Goal: Task Accomplishment & Management: Manage account settings

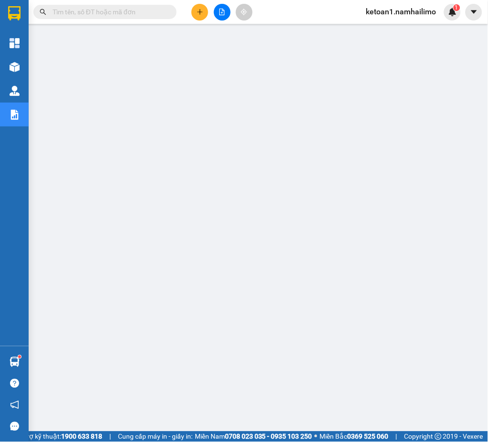
click at [96, 13] on input "text" at bounding box center [109, 12] width 113 height 11
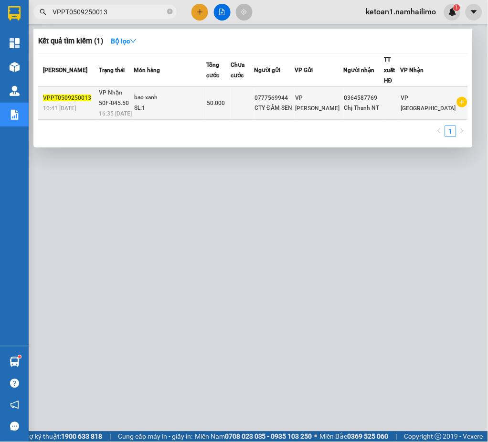
type input "VPPT0509250013"
click at [206, 103] on td "bao xanh SL: 1" at bounding box center [170, 103] width 73 height 33
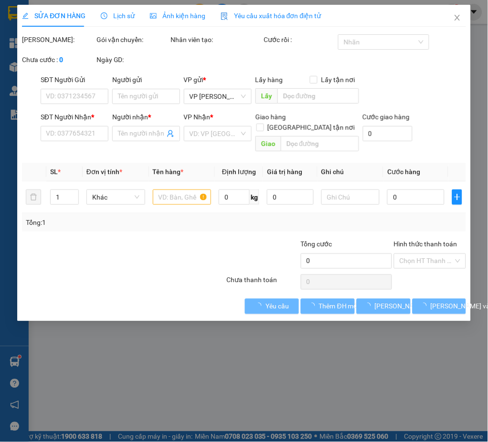
type input "0777569944"
type input "CTY ĐẦM SEN"
type input "0364587769"
type input "Chị Thanh NT"
type input "50.000"
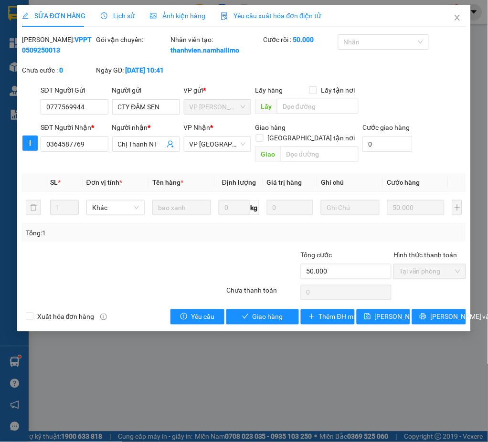
drag, startPoint x: 76, startPoint y: 48, endPoint x: 20, endPoint y: 56, distance: 57.0
click at [20, 56] on div "SỬA ĐƠN HÀNG Lịch sử Ảnh kiện hàng Yêu cầu xuất hóa đơn điện tử Total Paid Fee …" at bounding box center [244, 168] width 454 height 327
copy b "VPPT0509250013"
click at [121, 17] on span "Lịch sử" at bounding box center [118, 16] width 34 height 8
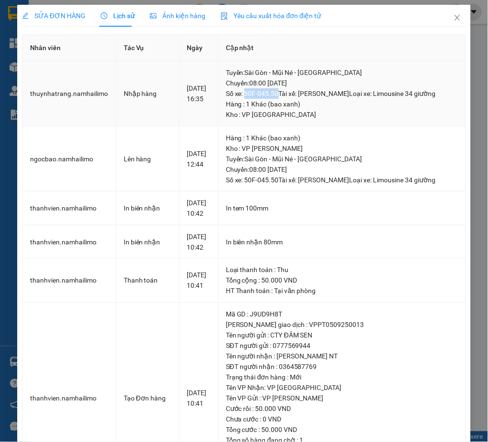
drag, startPoint x: 256, startPoint y: 92, endPoint x: 287, endPoint y: 95, distance: 30.7
click at [287, 95] on div "Tuyến : [GEOGRAPHIC_DATA] - Mũi Né - [GEOGRAPHIC_DATA] Chuyến: 08:00 [DATE] Số …" at bounding box center [342, 83] width 232 height 32
copy div "50F-045.50"
click at [454, 14] on icon "close" at bounding box center [458, 18] width 8 height 8
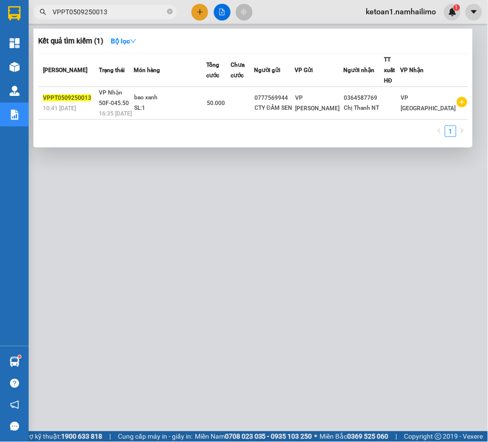
click at [135, 6] on span "VPPT0509250013" at bounding box center [104, 12] width 143 height 14
click at [125, 12] on input "VPPT0509250013" at bounding box center [109, 12] width 113 height 11
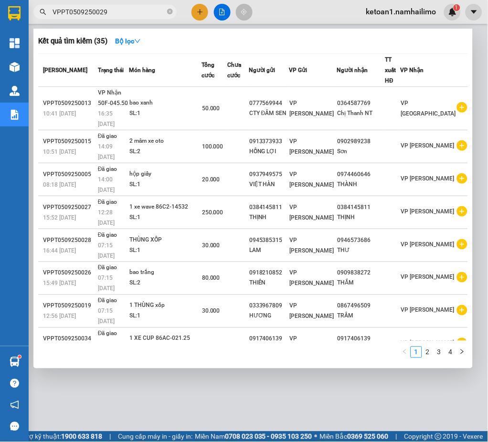
type input "VPPT0509250029"
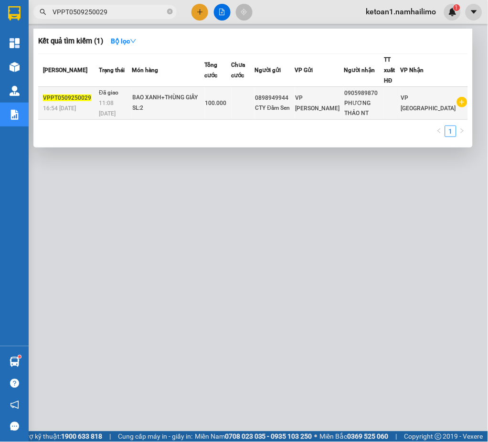
click at [75, 95] on span "VPPT0509250029" at bounding box center [67, 98] width 48 height 7
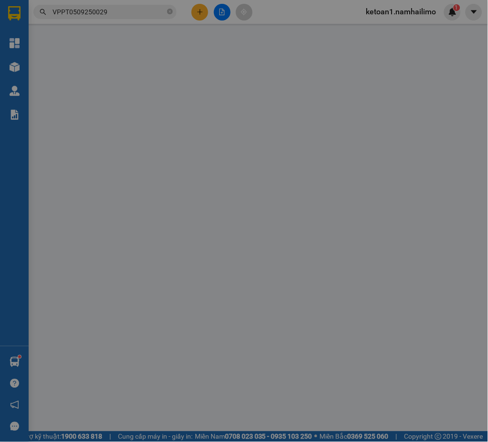
type input "0898949944"
type input "CTY Đầm Sen"
type input "0905989870"
type input "PHƯƠNG THẢO NT"
type input "100.000"
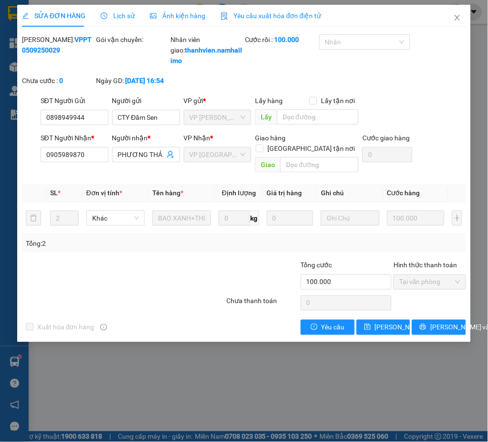
drag, startPoint x: 77, startPoint y: 46, endPoint x: 23, endPoint y: 54, distance: 54.5
click at [23, 54] on div "[PERSON_NAME]: VPPT0509250029" at bounding box center [58, 44] width 73 height 21
copy b "VPPT0509250029"
click at [124, 14] on span "Lịch sử" at bounding box center [118, 16] width 34 height 8
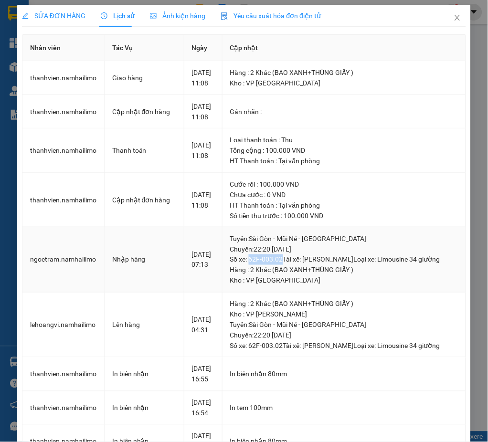
drag, startPoint x: 249, startPoint y: 280, endPoint x: 279, endPoint y: 279, distance: 30.1
click at [279, 265] on div "Tuyến : [GEOGRAPHIC_DATA] - Mũi Né - [GEOGRAPHIC_DATA] Chuyến: 22:20 [DATE] Số …" at bounding box center [344, 250] width 228 height 32
copy div "62F-003.02"
click at [454, 19] on icon "close" at bounding box center [458, 18] width 8 height 8
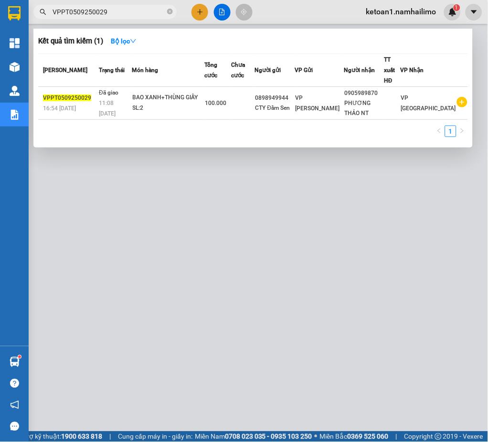
click at [74, 12] on input "VPPT0509250029" at bounding box center [109, 12] width 113 height 11
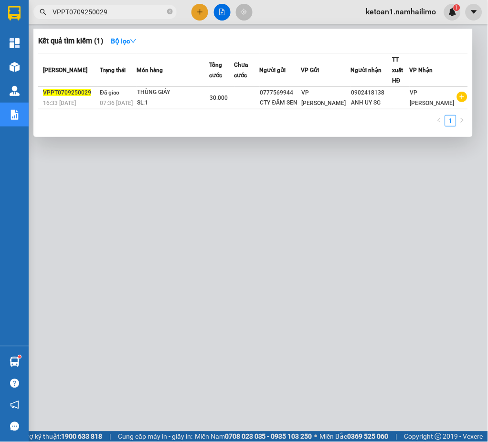
click at [120, 8] on input "VPPT0709250029" at bounding box center [109, 12] width 113 height 11
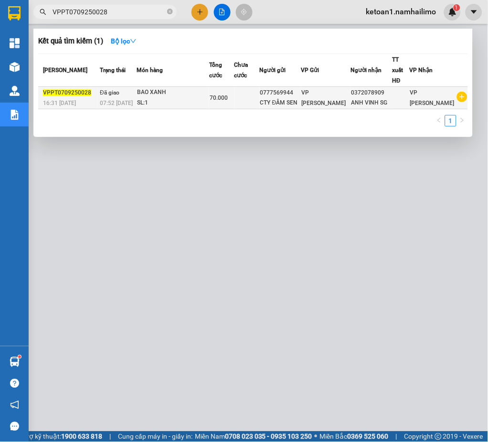
type input "VPPT0709250028"
click at [260, 89] on td at bounding box center [247, 98] width 25 height 22
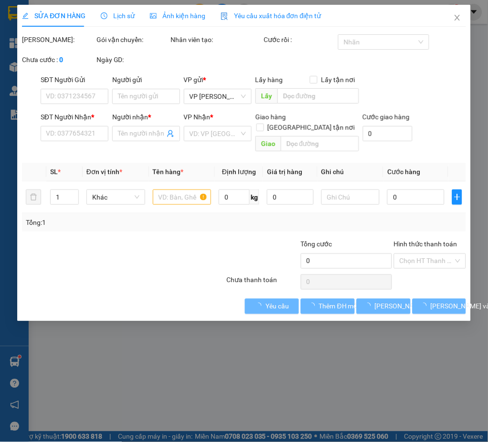
type input "0777569944"
type input "CTY ĐẦM SEN"
type input "0372078909"
type input "ANH VINH SG"
type input "70.000"
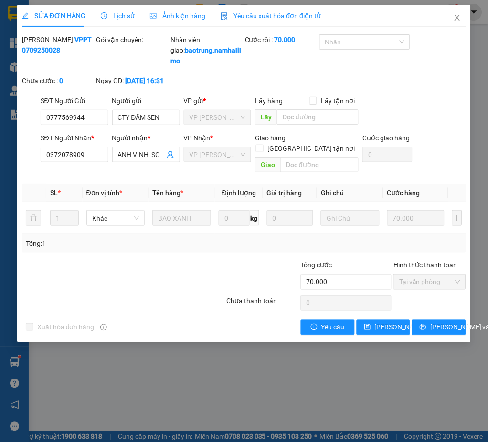
drag, startPoint x: 78, startPoint y: 48, endPoint x: 24, endPoint y: 55, distance: 54.0
click at [24, 55] on div "[PERSON_NAME]: VPPT0709250028" at bounding box center [58, 54] width 75 height 41
type input "0777569944PPT0709250028"
click at [460, 18] on icon "close" at bounding box center [458, 18] width 8 height 8
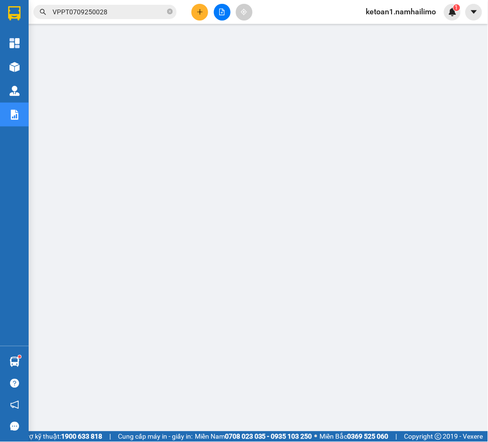
click at [113, 7] on input "VPPT0709250028" at bounding box center [109, 12] width 113 height 11
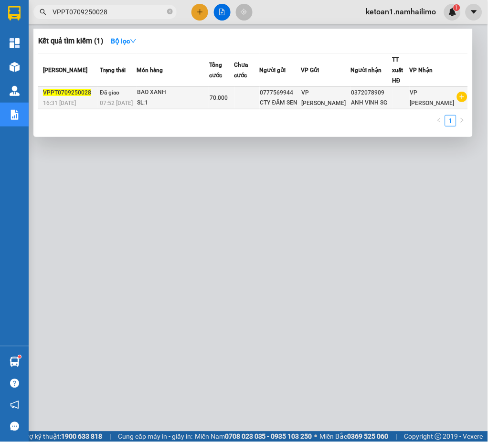
click at [87, 98] on div "16:31 [DATE]" at bounding box center [70, 103] width 54 height 11
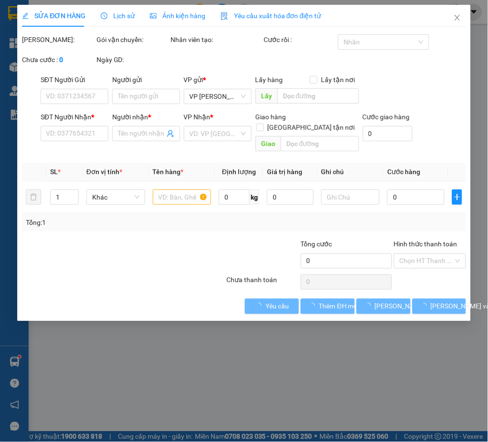
type input "0777569944"
type input "CTY ĐẦM SEN"
type input "0372078909"
type input "ANH VINH SG"
type input "70.000"
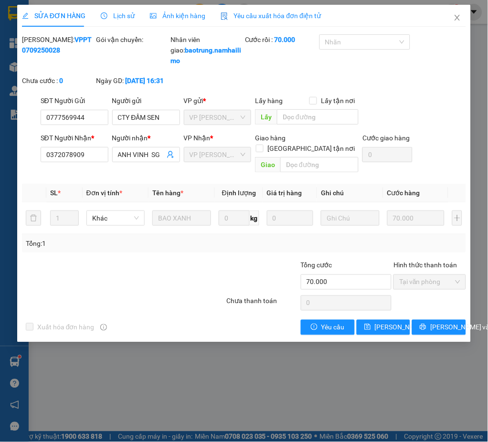
drag, startPoint x: 78, startPoint y: 46, endPoint x: 21, endPoint y: 60, distance: 58.9
click at [21, 60] on div "[PERSON_NAME]: VPPT0709250028" at bounding box center [58, 54] width 75 height 41
copy b "VPPT0709250028"
click at [120, 14] on span "Lịch sử" at bounding box center [118, 16] width 34 height 8
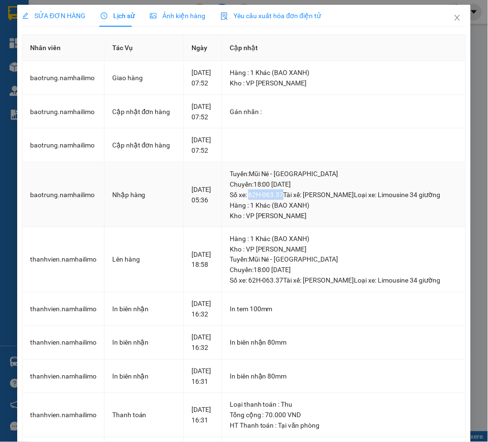
drag, startPoint x: 255, startPoint y: 194, endPoint x: 289, endPoint y: 191, distance: 34.0
click at [289, 191] on div "Tuyến : Mũi Né - [GEOGRAPHIC_DATA] Chuyến: 18:00 [DATE] Số xe: 62H-063.37 Tài x…" at bounding box center [344, 185] width 228 height 32
copy div "62H-063.37"
click at [454, 18] on icon "close" at bounding box center [458, 18] width 8 height 8
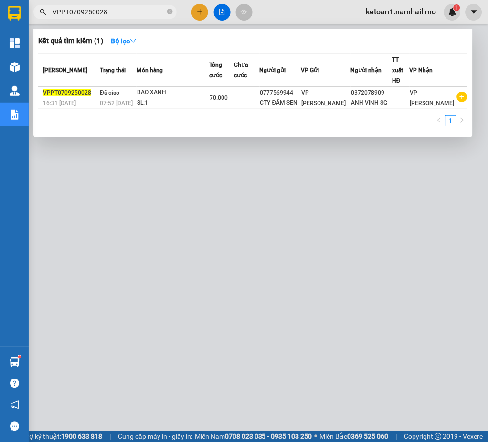
click at [75, 9] on input "VPPT0709250028" at bounding box center [109, 12] width 113 height 11
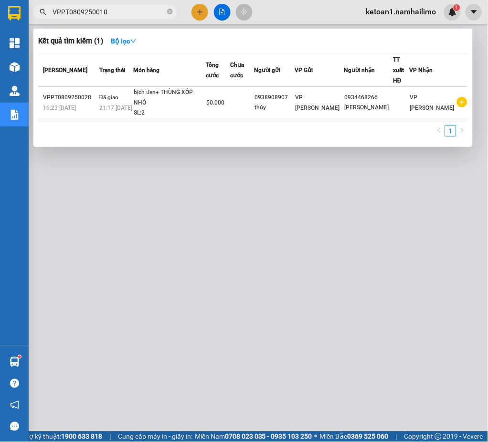
type input "VPPT0809250010"
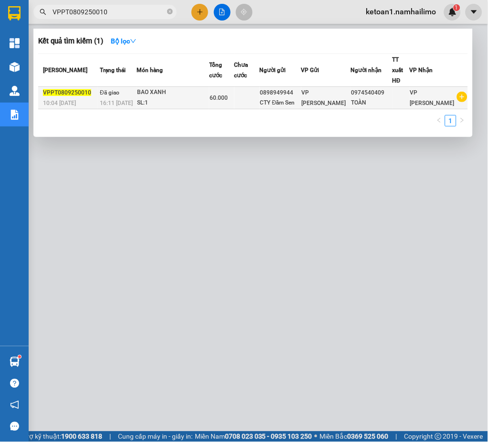
click at [201, 87] on div "BAO XANH" at bounding box center [173, 92] width 72 height 11
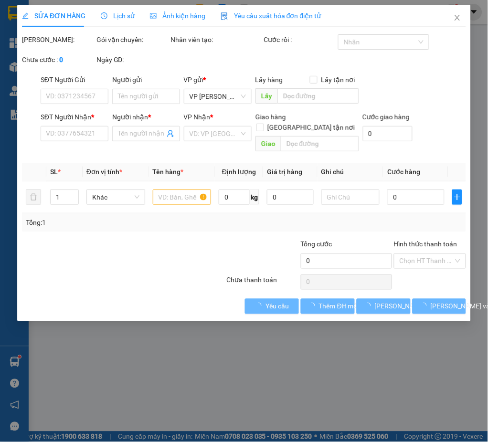
type input "0898949944"
type input "CTY Đầm Sen"
type input "0974540409"
type input "TOÀN"
type input "60.000"
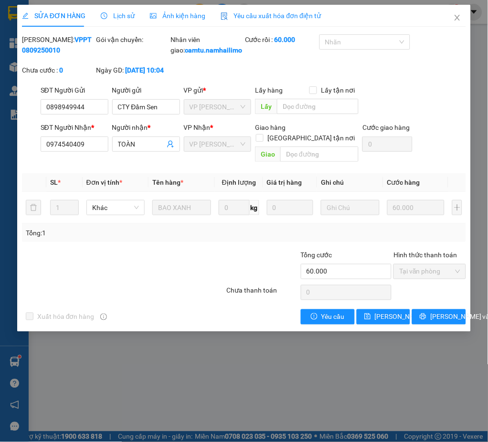
drag, startPoint x: 77, startPoint y: 48, endPoint x: 21, endPoint y: 54, distance: 56.7
click at [21, 54] on div "[PERSON_NAME]: VPPT0809250010" at bounding box center [58, 49] width 75 height 31
copy b "VPPT0809250010"
click at [120, 15] on span "Lịch sử" at bounding box center [118, 16] width 34 height 8
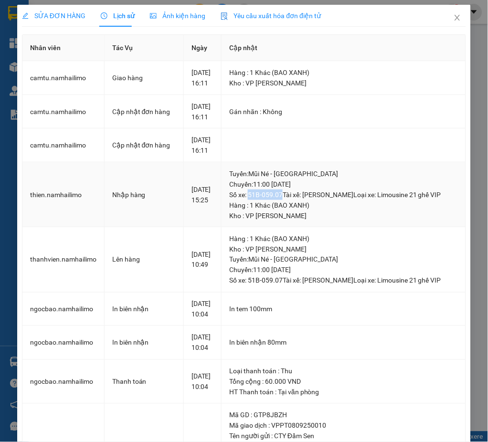
drag, startPoint x: 256, startPoint y: 192, endPoint x: 288, endPoint y: 195, distance: 32.7
click at [288, 195] on div "Tuyến : Mũi Né - [GEOGRAPHIC_DATA] Chuyến: 11:00 [DATE] Số xe: 51B-059.07 Tài x…" at bounding box center [343, 185] width 229 height 32
copy div "51B-059.07"
click at [453, 13] on span "Close" at bounding box center [457, 18] width 27 height 27
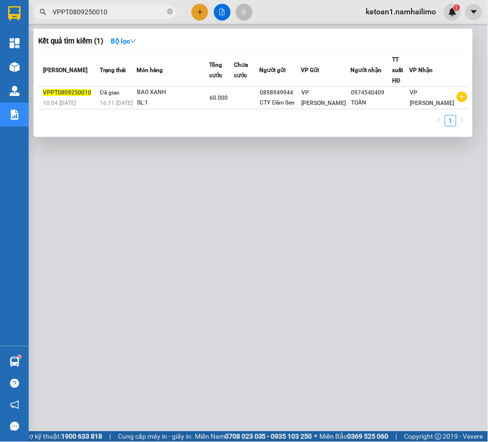
click at [130, 12] on input "VPPT0809250010" at bounding box center [109, 12] width 113 height 11
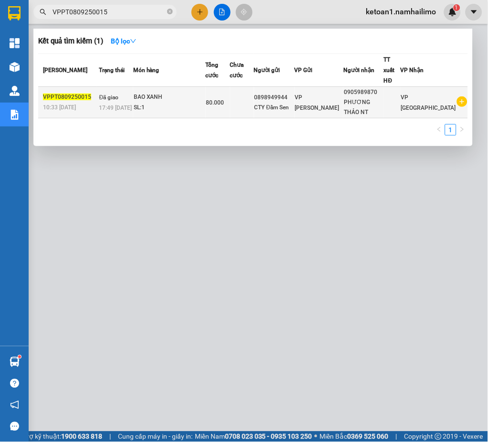
click at [186, 103] on div "SL: 1" at bounding box center [170, 108] width 72 height 11
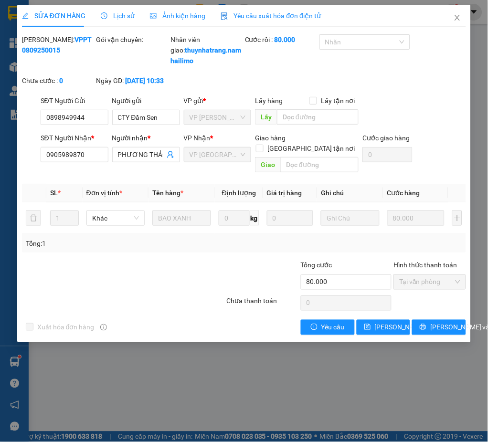
drag, startPoint x: 77, startPoint y: 49, endPoint x: 22, endPoint y: 55, distance: 55.8
click at [22, 55] on div "[PERSON_NAME]: VPPT0809250015" at bounding box center [58, 54] width 75 height 41
copy b "VPPT0809250015"
click at [116, 16] on span "Lịch sử" at bounding box center [118, 16] width 34 height 8
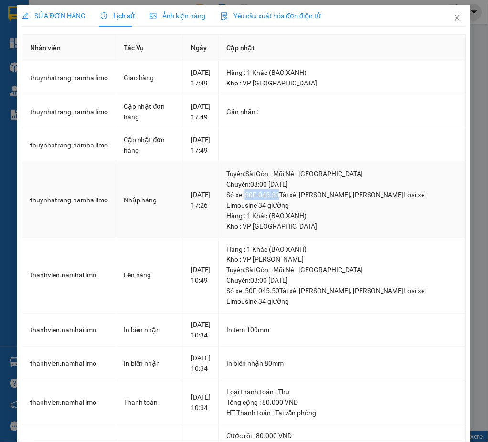
drag, startPoint x: 250, startPoint y: 225, endPoint x: 283, endPoint y: 224, distance: 32.5
click at [283, 211] on div "Tuyến : [GEOGRAPHIC_DATA] - Mũi Né - [GEOGRAPHIC_DATA] Chuyến: 08:00 [DATE] Số …" at bounding box center [342, 190] width 232 height 42
copy div "50F-045.50"
click at [454, 15] on icon "close" at bounding box center [458, 18] width 8 height 8
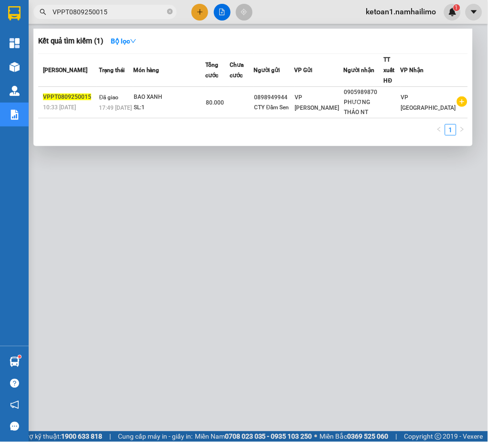
click at [118, 12] on input "VPPT0809250015" at bounding box center [109, 12] width 113 height 11
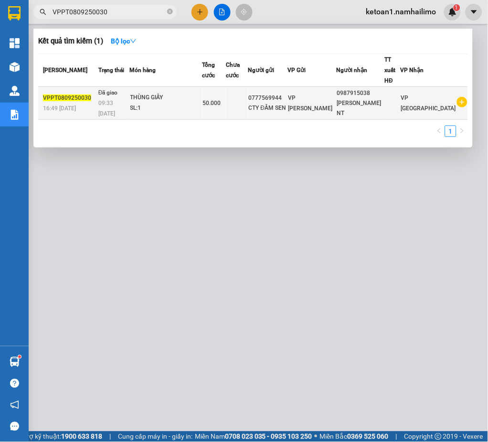
click at [202, 103] on div "SL: 1" at bounding box center [166, 108] width 72 height 11
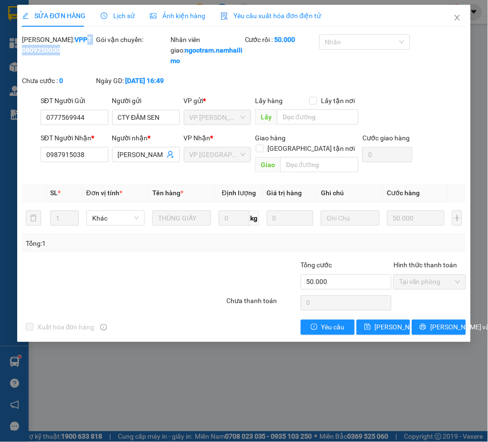
drag, startPoint x: 74, startPoint y: 50, endPoint x: 35, endPoint y: 53, distance: 39.3
click at [30, 53] on b "VPPT0809250030" at bounding box center [57, 45] width 70 height 18
drag, startPoint x: 78, startPoint y: 49, endPoint x: 19, endPoint y: 55, distance: 60.0
click at [19, 55] on div "SỬA ĐƠN HÀNG Lịch sử Ảnh kiện hàng Yêu cầu xuất hóa đơn điện tử Total Paid Fee …" at bounding box center [244, 174] width 454 height 338
click at [117, 8] on div "Lịch sử" at bounding box center [118, 16] width 34 height 22
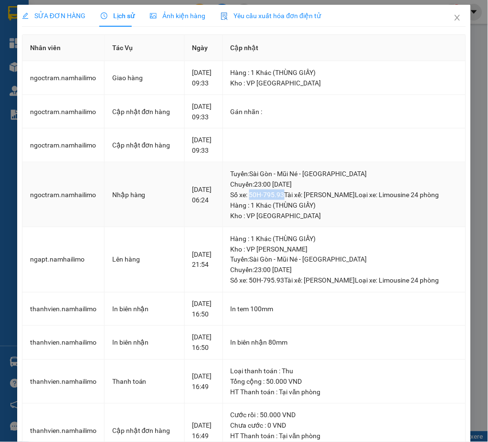
drag, startPoint x: 251, startPoint y: 225, endPoint x: 285, endPoint y: 222, distance: 34.6
click at [285, 200] on div "Tuyến : [GEOGRAPHIC_DATA] - Mũi Né - [GEOGRAPHIC_DATA] Chuyến: 23:00 [DATE] Số …" at bounding box center [344, 185] width 227 height 32
click at [454, 18] on icon "close" at bounding box center [458, 18] width 8 height 8
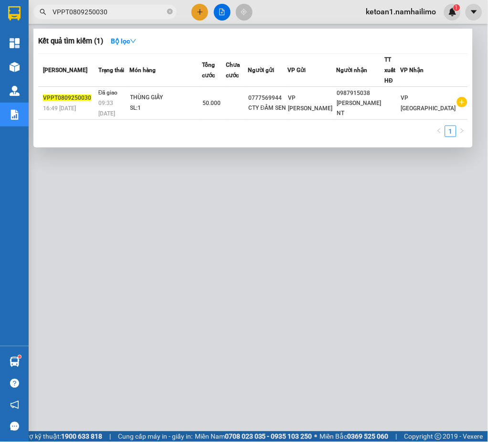
click at [73, 12] on input "VPPT0809250030" at bounding box center [109, 12] width 113 height 11
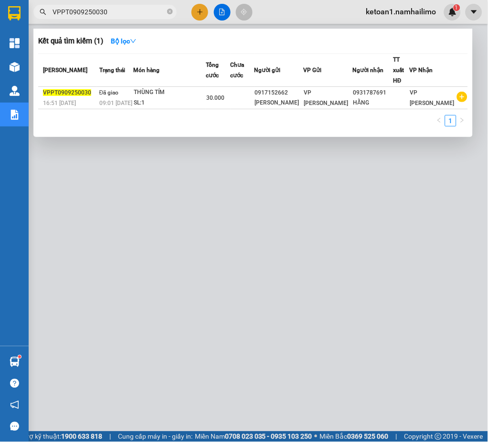
click at [120, 9] on input "VPPT0909250030" at bounding box center [109, 12] width 113 height 11
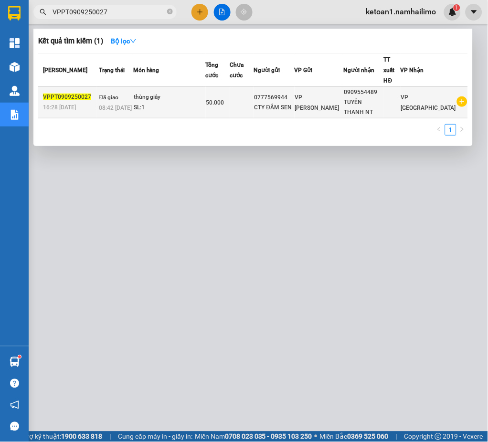
type input "VPPT0909250027"
click at [203, 103] on div "SL: 1" at bounding box center [170, 108] width 72 height 11
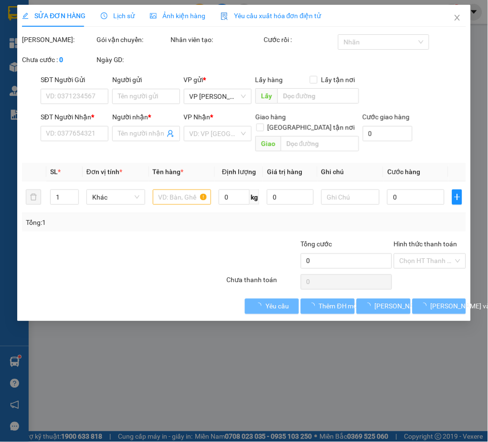
type input "0777569944"
type input "CTY ĐẦM SEN"
type input "0909554489"
type input "TUYỀN THANH NT"
type input "50.000"
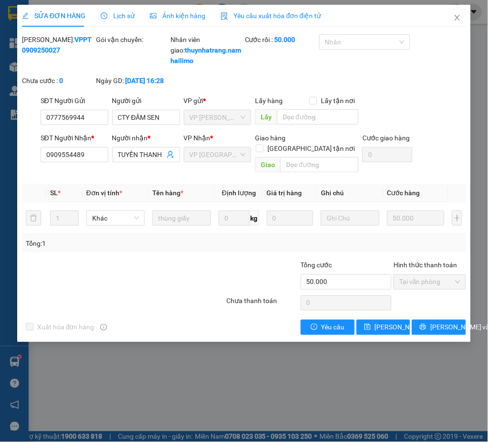
drag, startPoint x: 77, startPoint y: 50, endPoint x: 21, endPoint y: 58, distance: 56.9
click at [21, 58] on div "[PERSON_NAME]: VPPT0909250027" at bounding box center [58, 54] width 75 height 41
click at [124, 16] on span "Lịch sử" at bounding box center [118, 16] width 34 height 8
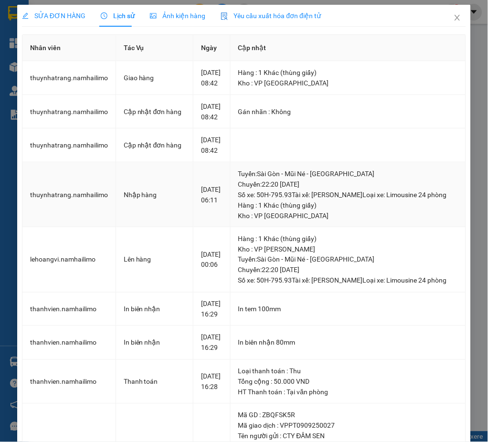
drag, startPoint x: 261, startPoint y: 225, endPoint x: 295, endPoint y: 227, distance: 33.9
click at [295, 200] on div "Tuyến : [GEOGRAPHIC_DATA] - Mũi Né - [GEOGRAPHIC_DATA] Chuyến: 22:20 [DATE] Số …" at bounding box center [348, 185] width 220 height 32
click at [454, 15] on icon "close" at bounding box center [458, 18] width 8 height 8
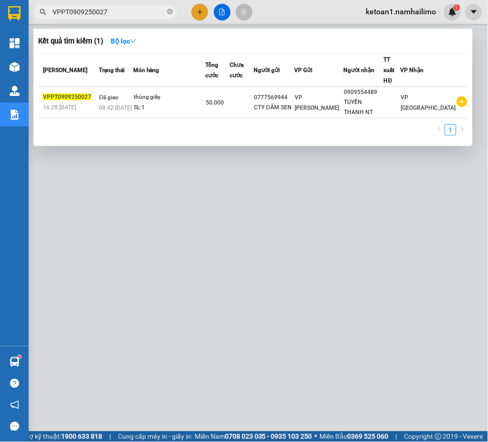
click at [115, 6] on span "VPPT0909250027" at bounding box center [104, 12] width 143 height 14
click at [115, 7] on input "VPPT0909250027" at bounding box center [109, 12] width 113 height 11
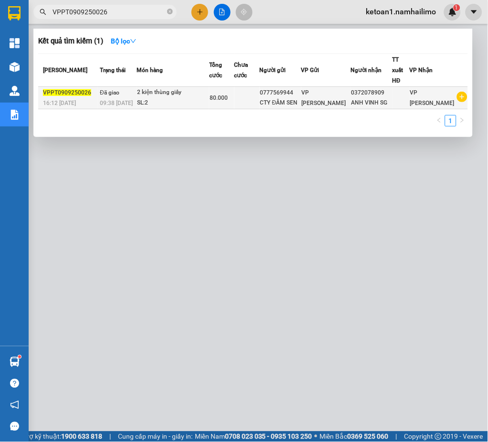
click at [206, 98] on div "SL: 2" at bounding box center [173, 103] width 72 height 11
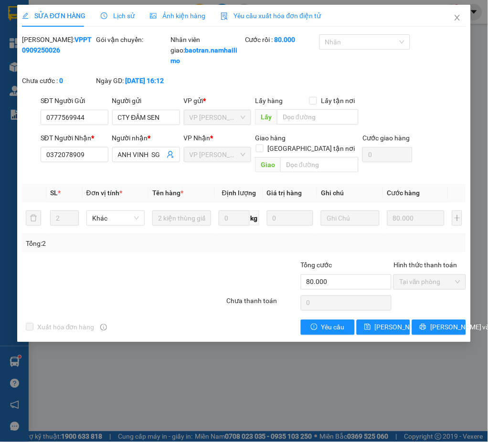
drag, startPoint x: 77, startPoint y: 47, endPoint x: 23, endPoint y: 56, distance: 54.3
click at [23, 56] on div "[PERSON_NAME]: VPPT0909250026" at bounding box center [58, 54] width 75 height 41
click at [119, 12] on span "Lịch sử" at bounding box center [118, 16] width 34 height 8
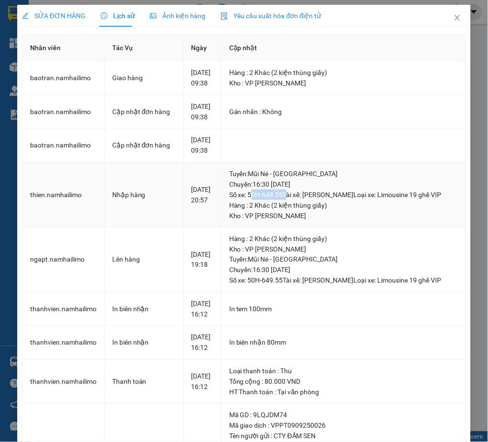
drag, startPoint x: 251, startPoint y: 224, endPoint x: 287, endPoint y: 224, distance: 36.3
click at [287, 200] on div "Tuyến : Mũi Né - [GEOGRAPHIC_DATA] Chuyến: 16:30 [DATE] Số xe: 50H-649.55 Tài x…" at bounding box center [343, 185] width 229 height 32
drag, startPoint x: 248, startPoint y: 226, endPoint x: 283, endPoint y: 228, distance: 35.4
click at [283, 200] on div "Tuyến : Mũi Né - [GEOGRAPHIC_DATA] Chuyến: 16:30 [DATE] Số xe: 50H-649.55 Tài x…" at bounding box center [343, 185] width 229 height 32
click at [453, 19] on span "Close" at bounding box center [457, 18] width 27 height 27
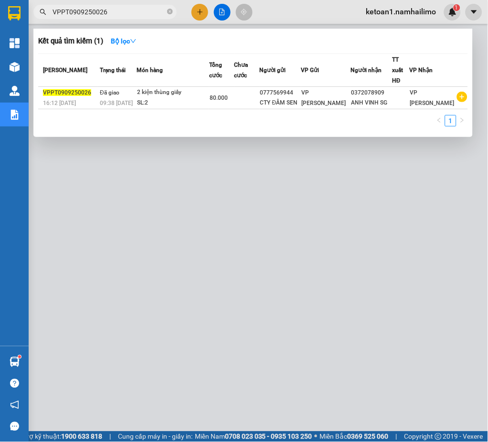
click at [146, 15] on input "VPPT0909250026" at bounding box center [109, 12] width 113 height 11
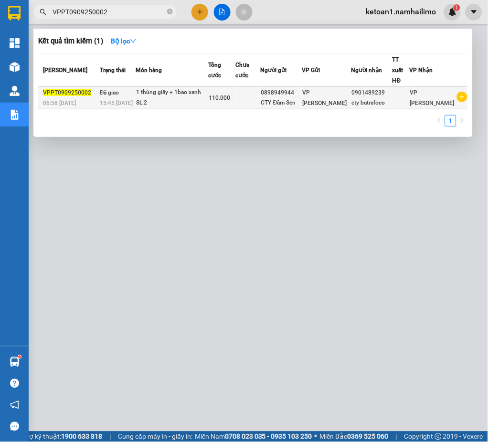
type input "VPPT0909250002"
click at [199, 98] on div "SL: 2" at bounding box center [172, 103] width 72 height 11
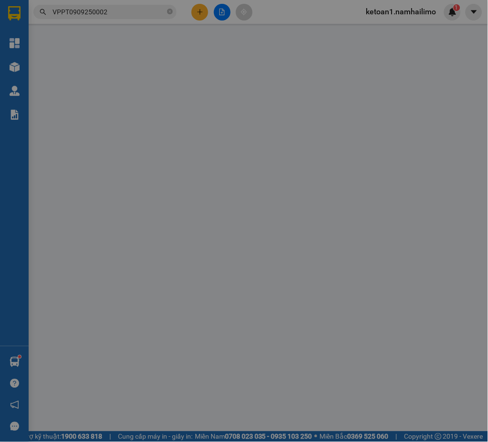
type input "0898949944"
type input "CTY Đầm Sen"
type input "0901489239"
type input "cty batrafoco"
type input "110.000"
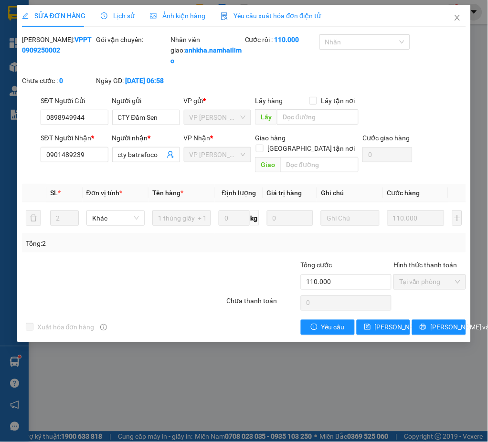
drag, startPoint x: 75, startPoint y: 50, endPoint x: 21, endPoint y: 55, distance: 55.2
click at [21, 55] on div "[PERSON_NAME]: VPPT0909250002" at bounding box center [58, 54] width 75 height 41
click at [112, 16] on span "Lịch sử" at bounding box center [118, 16] width 34 height 8
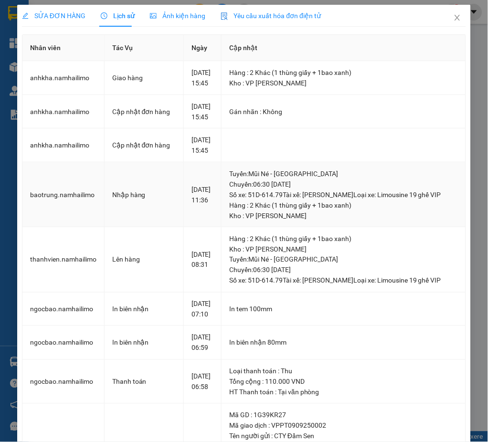
drag, startPoint x: 251, startPoint y: 227, endPoint x: 287, endPoint y: 230, distance: 35.9
click at [287, 200] on div "Tuyến : Mũi Né - [GEOGRAPHIC_DATA] Chuyến: 06:30 [DATE] Số xe: 51D-614.79 Tài x…" at bounding box center [343, 185] width 229 height 32
click at [454, 17] on icon "close" at bounding box center [458, 18] width 8 height 8
